Goal: Task Accomplishment & Management: Manage account settings

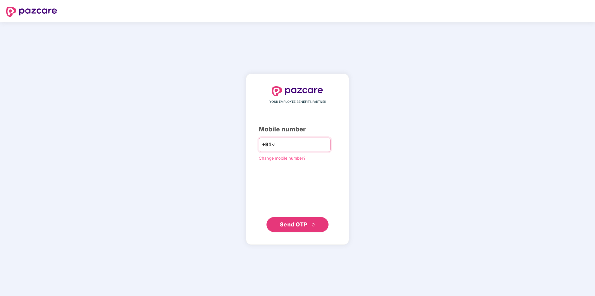
click at [276, 142] on input "number" at bounding box center [301, 145] width 51 height 10
type input "**********"
click at [299, 226] on span "Send OTP" at bounding box center [294, 224] width 28 height 7
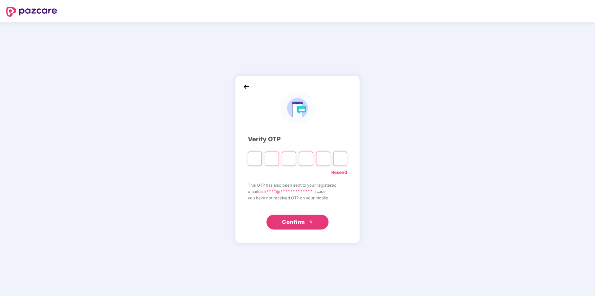
type input "*"
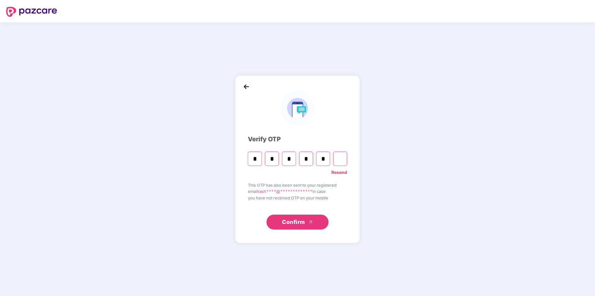
type input "*"
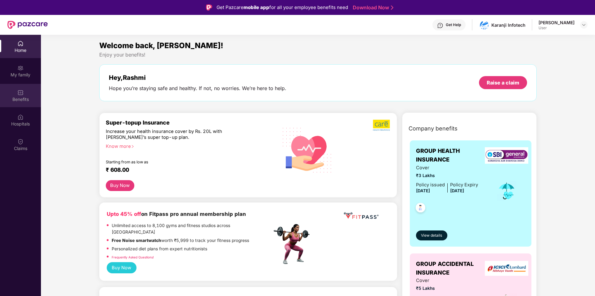
click at [19, 98] on div "Benefits" at bounding box center [20, 99] width 41 height 6
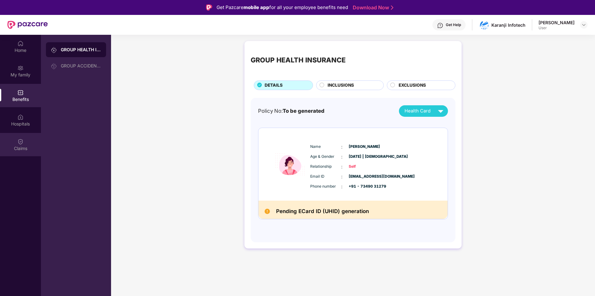
click at [19, 146] on div "Claims" at bounding box center [20, 148] width 41 height 6
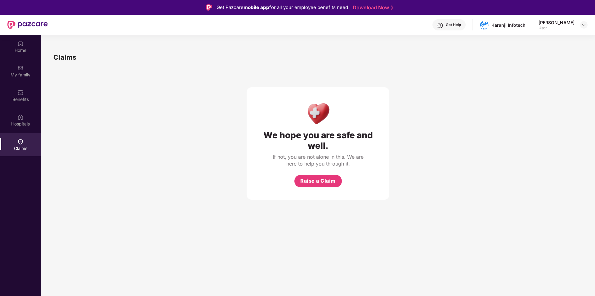
click at [558, 26] on div "User" at bounding box center [556, 27] width 36 height 5
click at [584, 24] on img at bounding box center [583, 24] width 5 height 5
click at [485, 64] on div "We hope you are safe and well. If not, you are not alone in this. We are here t…" at bounding box center [317, 130] width 529 height 137
click at [26, 49] on div "Home" at bounding box center [20, 50] width 41 height 6
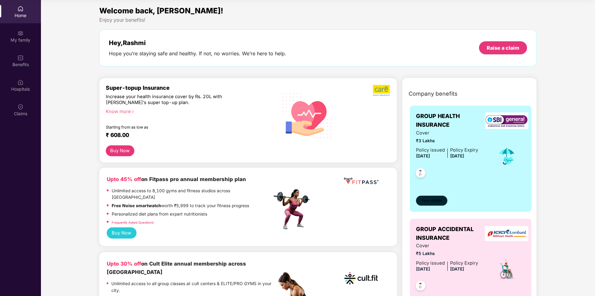
click at [441, 202] on span "View details" at bounding box center [431, 201] width 21 height 6
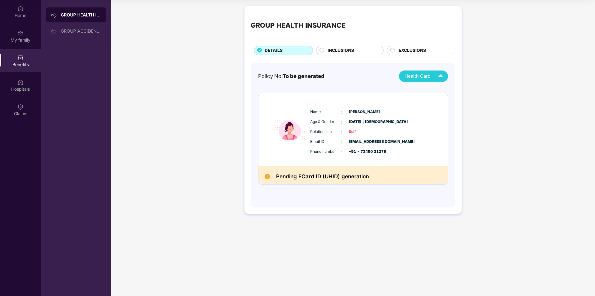
click at [425, 74] on span "Health Card" at bounding box center [417, 76] width 26 height 7
click at [441, 89] on img at bounding box center [441, 90] width 5 height 5
